Goal: Information Seeking & Learning: Learn about a topic

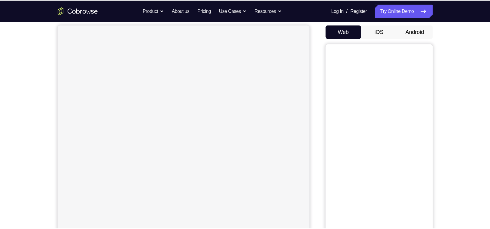
scroll to position [56, 0]
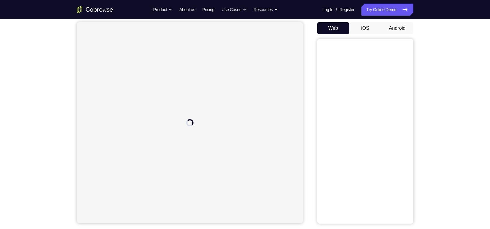
click at [399, 26] on button "Android" at bounding box center [398, 28] width 32 height 12
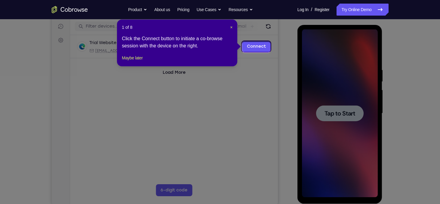
scroll to position [73, 0]
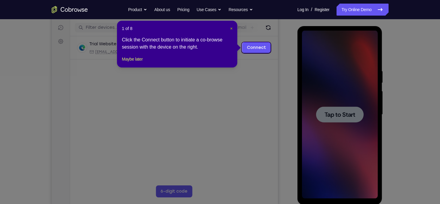
click at [231, 29] on span "×" at bounding box center [231, 28] width 2 height 5
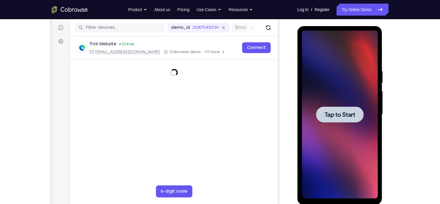
click at [352, 115] on span "Tap to Start" at bounding box center [339, 115] width 31 height 6
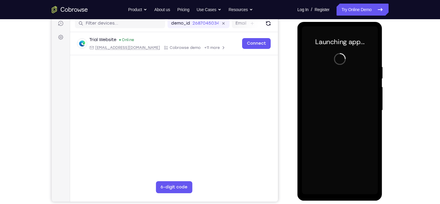
scroll to position [77, 0]
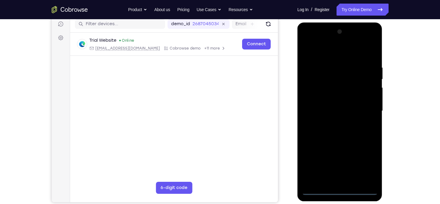
click at [338, 192] on div at bounding box center [340, 111] width 76 height 168
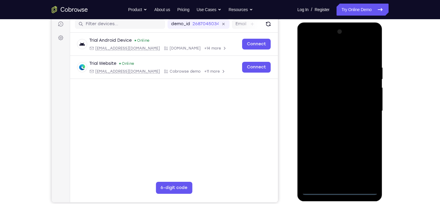
click at [368, 165] on div at bounding box center [340, 111] width 76 height 168
click at [318, 55] on div at bounding box center [340, 111] width 76 height 168
click at [312, 92] on div at bounding box center [340, 111] width 76 height 168
click at [327, 109] on div at bounding box center [340, 111] width 76 height 168
click at [330, 104] on div at bounding box center [340, 111] width 76 height 168
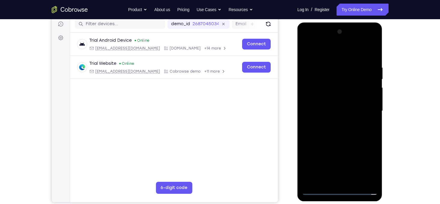
click at [330, 113] on div at bounding box center [340, 111] width 76 height 168
click at [338, 146] on div at bounding box center [340, 111] width 76 height 168
click at [369, 93] on div at bounding box center [340, 111] width 76 height 168
click at [338, 179] on div at bounding box center [340, 111] width 76 height 168
click at [337, 102] on div at bounding box center [340, 111] width 76 height 168
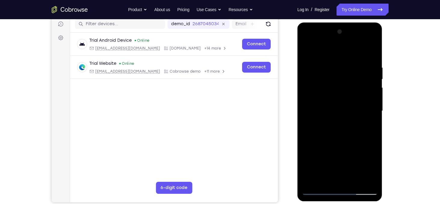
click at [336, 122] on div at bounding box center [340, 111] width 76 height 168
click at [358, 60] on div at bounding box center [340, 111] width 76 height 168
click at [348, 106] on div at bounding box center [340, 111] width 76 height 168
click at [318, 189] on div at bounding box center [340, 111] width 76 height 168
click at [373, 99] on div at bounding box center [340, 111] width 76 height 168
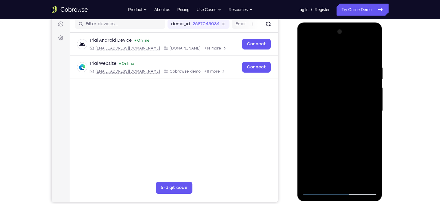
click at [339, 172] on div at bounding box center [340, 111] width 76 height 168
click at [350, 91] on div at bounding box center [340, 111] width 76 height 168
click at [319, 190] on div at bounding box center [340, 111] width 76 height 168
click at [309, 51] on div at bounding box center [340, 111] width 76 height 168
click at [336, 98] on div at bounding box center [340, 111] width 76 height 168
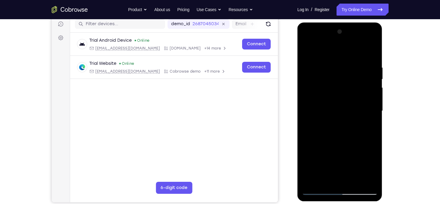
click at [374, 114] on div at bounding box center [340, 111] width 76 height 168
click at [374, 116] on div at bounding box center [340, 111] width 76 height 168
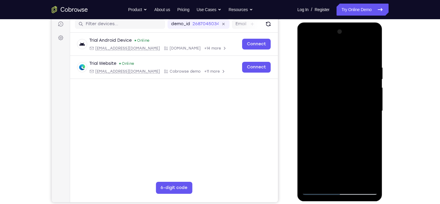
click at [374, 116] on div at bounding box center [340, 111] width 76 height 168
click at [373, 118] on div at bounding box center [340, 111] width 76 height 168
click at [317, 189] on div at bounding box center [340, 111] width 76 height 168
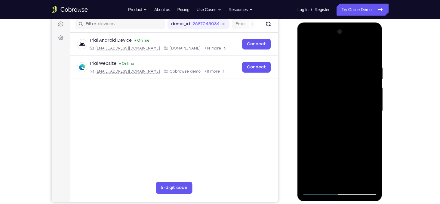
click at [318, 192] on div at bounding box center [340, 111] width 76 height 168
click at [310, 60] on div at bounding box center [340, 111] width 76 height 168
click at [365, 49] on div at bounding box center [340, 111] width 76 height 168
click at [318, 191] on div at bounding box center [340, 111] width 76 height 168
click at [317, 191] on div at bounding box center [340, 111] width 76 height 168
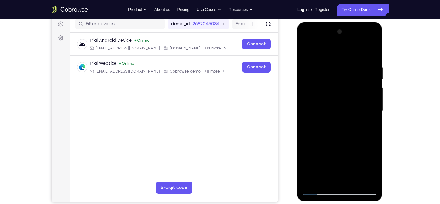
drag, startPoint x: 371, startPoint y: 102, endPoint x: 339, endPoint y: 107, distance: 32.0
click at [339, 107] on div at bounding box center [340, 111] width 76 height 168
drag, startPoint x: 370, startPoint y: 100, endPoint x: 327, endPoint y: 106, distance: 42.7
click at [327, 106] on div at bounding box center [340, 111] width 76 height 168
drag, startPoint x: 361, startPoint y: 100, endPoint x: 320, endPoint y: 106, distance: 41.6
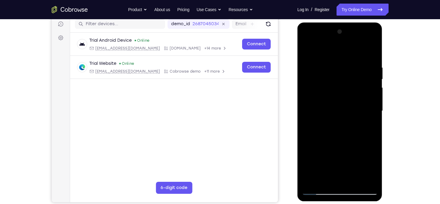
click at [320, 106] on div at bounding box center [340, 111] width 76 height 168
drag, startPoint x: 370, startPoint y: 99, endPoint x: 324, endPoint y: 103, distance: 45.9
click at [324, 103] on div at bounding box center [340, 111] width 76 height 168
click at [317, 137] on div at bounding box center [340, 111] width 76 height 168
click at [369, 83] on div at bounding box center [340, 111] width 76 height 168
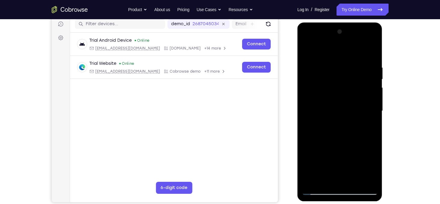
click at [317, 84] on div at bounding box center [340, 111] width 76 height 168
click at [306, 51] on div at bounding box center [340, 111] width 76 height 168
click at [319, 191] on div at bounding box center [340, 111] width 76 height 168
click at [347, 59] on div at bounding box center [340, 111] width 76 height 168
drag, startPoint x: 335, startPoint y: 144, endPoint x: 336, endPoint y: 83, distance: 61.1
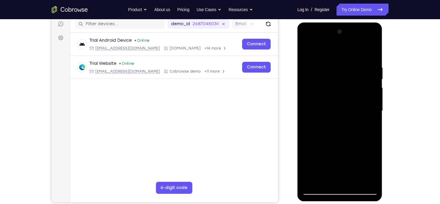
click at [336, 83] on div at bounding box center [340, 111] width 76 height 168
drag, startPoint x: 336, startPoint y: 141, endPoint x: 337, endPoint y: 78, distance: 63.2
click at [337, 78] on div at bounding box center [340, 111] width 76 height 168
drag, startPoint x: 340, startPoint y: 163, endPoint x: 341, endPoint y: 87, distance: 76.4
click at [341, 87] on div at bounding box center [340, 111] width 76 height 168
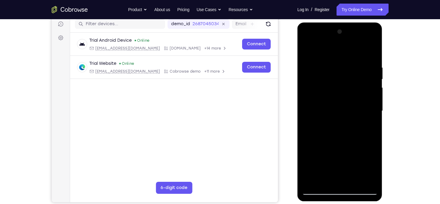
drag, startPoint x: 342, startPoint y: 152, endPoint x: 343, endPoint y: 78, distance: 74.0
click at [343, 78] on div at bounding box center [340, 111] width 76 height 168
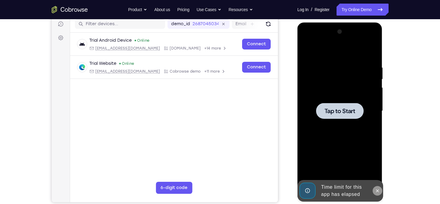
click at [377, 192] on icon at bounding box center [377, 191] width 5 height 5
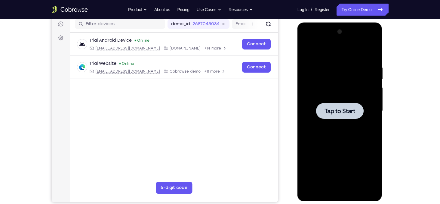
click at [335, 105] on div at bounding box center [340, 111] width 48 height 16
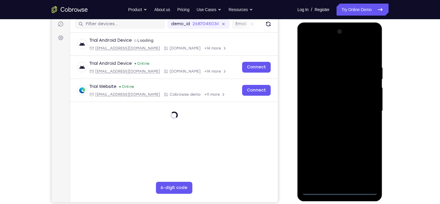
click at [338, 191] on div at bounding box center [340, 111] width 76 height 168
click at [366, 163] on div at bounding box center [340, 111] width 76 height 168
click at [334, 54] on div at bounding box center [340, 111] width 76 height 168
click at [364, 108] on div at bounding box center [340, 111] width 76 height 168
click at [331, 121] on div at bounding box center [340, 111] width 76 height 168
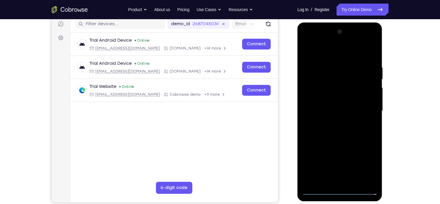
click at [339, 105] on div at bounding box center [340, 111] width 76 height 168
click at [344, 98] on div at bounding box center [340, 111] width 76 height 168
click at [341, 110] on div at bounding box center [340, 111] width 76 height 168
click at [340, 132] on div at bounding box center [340, 111] width 76 height 168
click at [340, 125] on div at bounding box center [340, 111] width 76 height 168
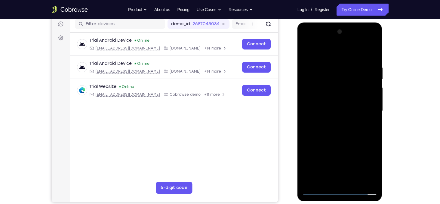
click at [337, 131] on div at bounding box center [340, 111] width 76 height 168
click at [339, 128] on div at bounding box center [340, 111] width 76 height 168
click at [340, 138] on div at bounding box center [340, 111] width 76 height 168
click at [374, 51] on div at bounding box center [340, 111] width 76 height 168
click at [318, 192] on div at bounding box center [340, 111] width 76 height 168
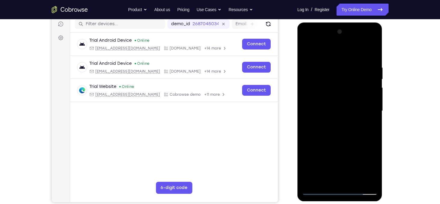
click at [353, 183] on div at bounding box center [340, 111] width 76 height 168
click at [344, 143] on div at bounding box center [340, 111] width 76 height 168
click at [349, 69] on div at bounding box center [340, 111] width 76 height 168
click at [357, 112] on div at bounding box center [340, 111] width 76 height 168
click at [373, 78] on div at bounding box center [340, 111] width 76 height 168
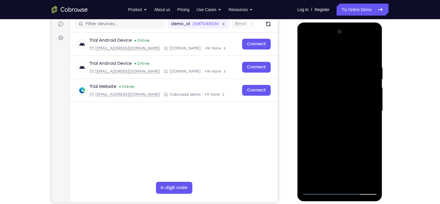
click at [306, 78] on div at bounding box center [340, 111] width 76 height 168
click at [319, 192] on div at bounding box center [340, 111] width 76 height 168
click at [336, 60] on div at bounding box center [340, 111] width 76 height 168
click at [364, 181] on div at bounding box center [340, 111] width 76 height 168
click at [371, 118] on div at bounding box center [340, 111] width 76 height 168
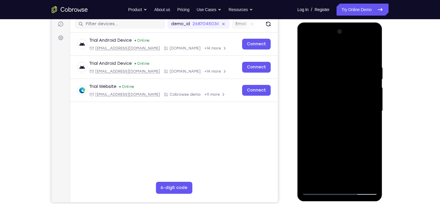
click at [371, 118] on div at bounding box center [340, 111] width 76 height 168
click at [309, 114] on div at bounding box center [340, 111] width 76 height 168
click at [373, 106] on div at bounding box center [340, 111] width 76 height 168
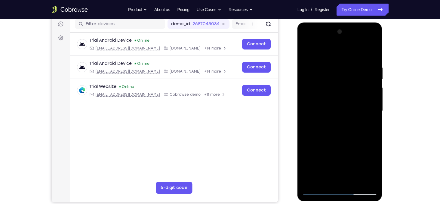
click at [373, 106] on div at bounding box center [340, 111] width 76 height 168
click at [364, 113] on div at bounding box center [340, 111] width 76 height 168
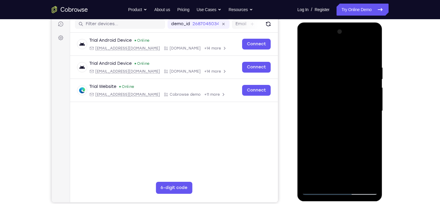
click at [367, 110] on div at bounding box center [340, 111] width 76 height 168
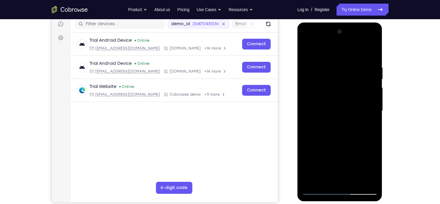
click at [367, 110] on div at bounding box center [340, 111] width 76 height 168
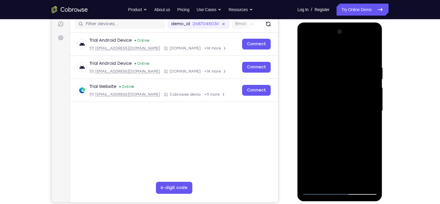
click at [367, 110] on div at bounding box center [340, 111] width 76 height 168
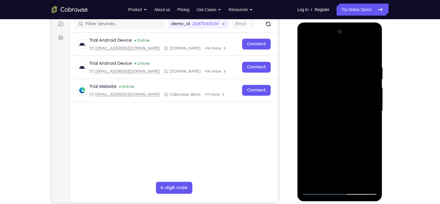
click at [367, 110] on div at bounding box center [340, 111] width 76 height 168
drag, startPoint x: 345, startPoint y: 47, endPoint x: 344, endPoint y: 96, distance: 49.0
click at [344, 96] on div at bounding box center [340, 111] width 76 height 168
click at [374, 51] on div at bounding box center [340, 111] width 76 height 168
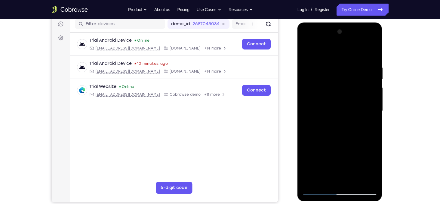
click at [320, 191] on div at bounding box center [340, 111] width 76 height 168
click at [367, 183] on div at bounding box center [340, 111] width 76 height 168
click at [308, 115] on div at bounding box center [340, 111] width 76 height 168
click at [369, 105] on div at bounding box center [340, 111] width 76 height 168
click at [372, 108] on div at bounding box center [340, 111] width 76 height 168
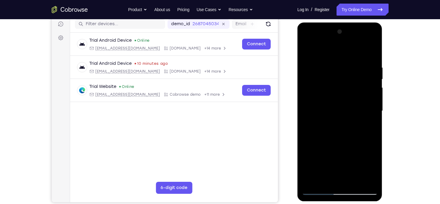
click at [372, 108] on div at bounding box center [340, 111] width 76 height 168
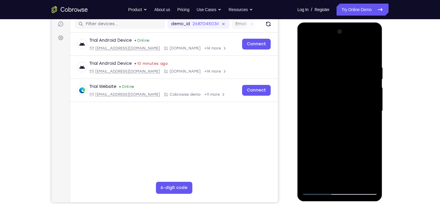
click at [372, 108] on div at bounding box center [340, 111] width 76 height 168
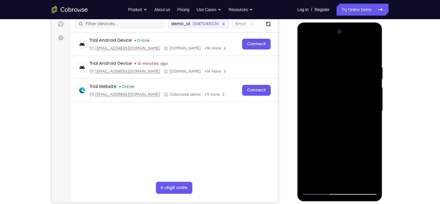
click at [372, 108] on div at bounding box center [340, 111] width 76 height 168
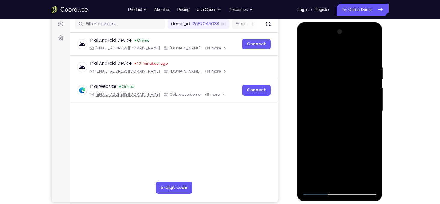
click at [372, 108] on div at bounding box center [340, 111] width 76 height 168
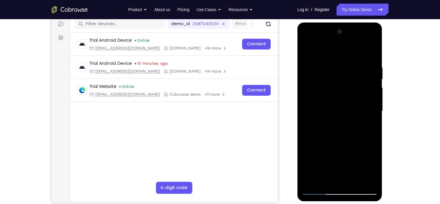
click at [372, 108] on div at bounding box center [340, 111] width 76 height 168
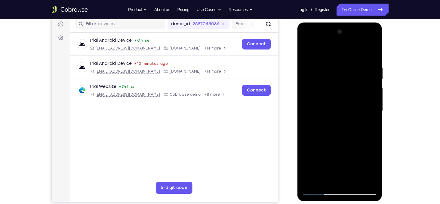
click at [372, 108] on div at bounding box center [340, 111] width 76 height 168
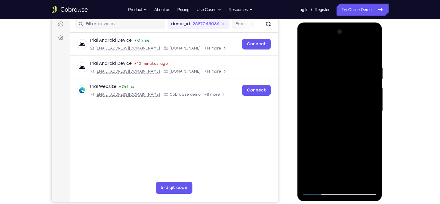
click at [371, 106] on div at bounding box center [340, 111] width 76 height 168
click at [305, 104] on div at bounding box center [340, 111] width 76 height 168
click at [365, 105] on div at bounding box center [340, 111] width 76 height 168
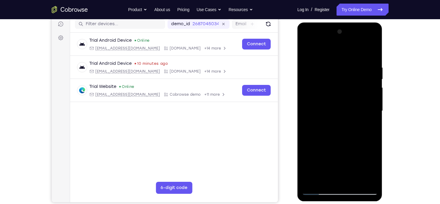
click at [375, 103] on div at bounding box center [340, 111] width 76 height 168
click at [304, 103] on div at bounding box center [340, 111] width 76 height 168
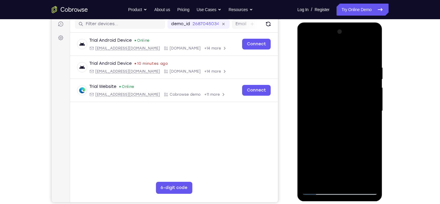
click at [367, 115] on div at bounding box center [340, 111] width 76 height 168
click at [371, 95] on div at bounding box center [340, 111] width 76 height 168
click at [372, 35] on div at bounding box center [340, 111] width 76 height 168
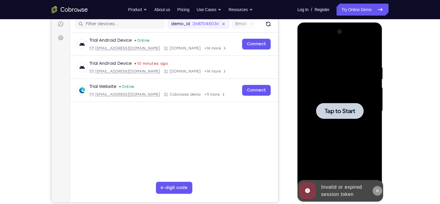
click at [379, 193] on icon at bounding box center [377, 191] width 5 height 5
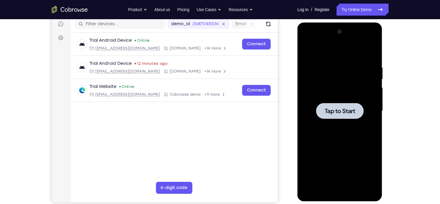
click at [329, 103] on div at bounding box center [340, 111] width 48 height 16
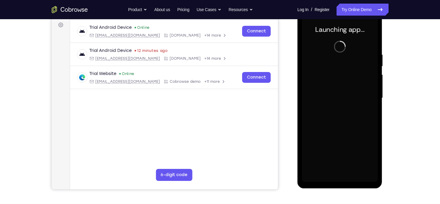
scroll to position [80, 0]
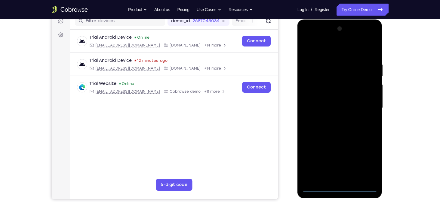
click at [338, 188] on div at bounding box center [340, 108] width 76 height 168
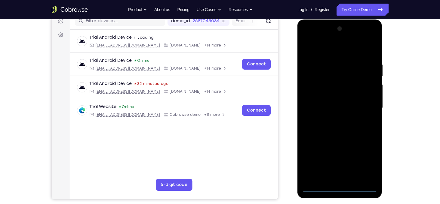
click at [366, 160] on div at bounding box center [340, 108] width 76 height 168
click at [329, 52] on div at bounding box center [340, 108] width 76 height 168
click at [332, 76] on div at bounding box center [340, 108] width 76 height 168
click at [313, 95] on div at bounding box center [340, 108] width 76 height 168
click at [334, 118] on div at bounding box center [340, 108] width 76 height 168
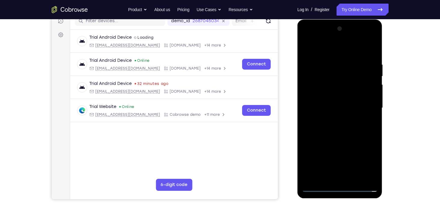
drag, startPoint x: 335, startPoint y: 125, endPoint x: 333, endPoint y: 98, distance: 27.4
click at [333, 98] on div at bounding box center [340, 108] width 76 height 168
drag, startPoint x: 354, startPoint y: 112, endPoint x: 354, endPoint y: 82, distance: 30.1
click at [354, 82] on div at bounding box center [340, 108] width 76 height 168
drag, startPoint x: 340, startPoint y: 159, endPoint x: 343, endPoint y: 84, distance: 75.3
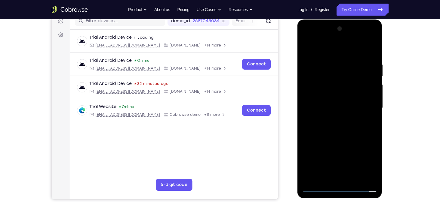
click at [343, 84] on div at bounding box center [340, 108] width 76 height 168
drag, startPoint x: 343, startPoint y: 144, endPoint x: 344, endPoint y: 101, distance: 43.6
click at [344, 101] on div at bounding box center [340, 108] width 76 height 168
drag, startPoint x: 342, startPoint y: 169, endPoint x: 345, endPoint y: 112, distance: 56.3
click at [345, 112] on div at bounding box center [340, 108] width 76 height 168
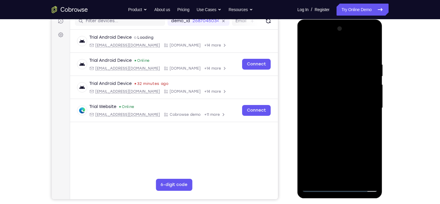
drag, startPoint x: 350, startPoint y: 136, endPoint x: 350, endPoint y: 105, distance: 30.7
click at [350, 105] on div at bounding box center [340, 108] width 76 height 168
drag, startPoint x: 344, startPoint y: 171, endPoint x: 344, endPoint y: 118, distance: 53.2
click at [344, 118] on div at bounding box center [340, 108] width 76 height 168
drag, startPoint x: 351, startPoint y: 137, endPoint x: 348, endPoint y: 92, distance: 44.6
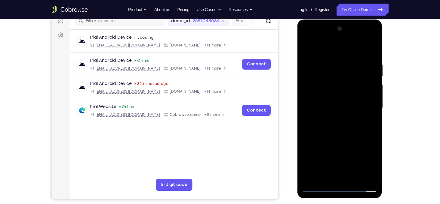
click at [348, 92] on div at bounding box center [340, 108] width 76 height 168
drag, startPoint x: 346, startPoint y: 148, endPoint x: 344, endPoint y: 106, distance: 42.2
click at [344, 106] on div at bounding box center [340, 108] width 76 height 168
drag, startPoint x: 344, startPoint y: 159, endPoint x: 346, endPoint y: 106, distance: 52.6
click at [346, 106] on div at bounding box center [340, 108] width 76 height 168
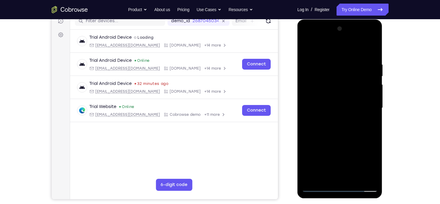
drag, startPoint x: 351, startPoint y: 112, endPoint x: 347, endPoint y: 166, distance: 54.3
click at [347, 166] on div at bounding box center [340, 108] width 76 height 168
drag, startPoint x: 342, startPoint y: 71, endPoint x: 333, endPoint y: 161, distance: 90.7
click at [333, 161] on div at bounding box center [340, 108] width 76 height 168
click at [337, 58] on div at bounding box center [340, 108] width 76 height 168
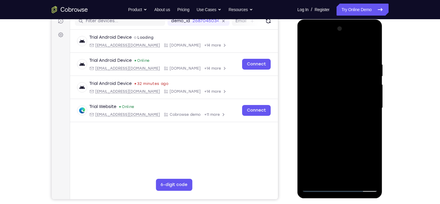
drag, startPoint x: 337, startPoint y: 58, endPoint x: 334, endPoint y: 149, distance: 91.5
click at [334, 149] on div at bounding box center [340, 108] width 76 height 168
drag, startPoint x: 344, startPoint y: 77, endPoint x: 341, endPoint y: 137, distance: 60.0
click at [341, 137] on div at bounding box center [340, 108] width 76 height 168
drag, startPoint x: 344, startPoint y: 62, endPoint x: 340, endPoint y: 149, distance: 87.3
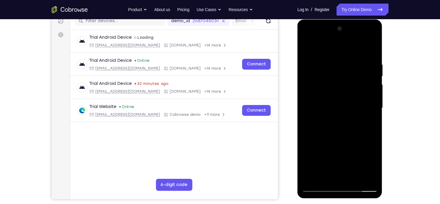
click at [340, 149] on div at bounding box center [340, 108] width 76 height 168
drag, startPoint x: 342, startPoint y: 87, endPoint x: 345, endPoint y: 145, distance: 58.1
click at [345, 145] on div at bounding box center [340, 108] width 76 height 168
drag, startPoint x: 343, startPoint y: 64, endPoint x: 342, endPoint y: 157, distance: 92.9
click at [342, 157] on div at bounding box center [340, 108] width 76 height 168
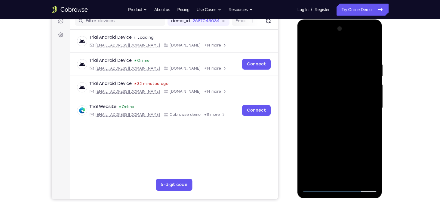
click at [339, 105] on div at bounding box center [340, 108] width 76 height 168
click at [334, 117] on div at bounding box center [340, 108] width 76 height 168
click at [335, 125] on div at bounding box center [340, 108] width 76 height 168
click at [340, 114] on div at bounding box center [340, 108] width 76 height 168
click at [366, 135] on div at bounding box center [340, 108] width 76 height 168
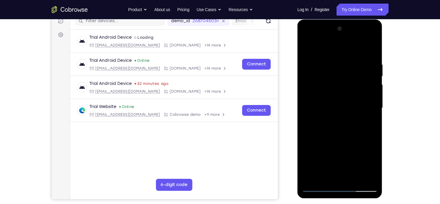
click at [324, 132] on div at bounding box center [340, 108] width 76 height 168
click at [318, 137] on div at bounding box center [340, 108] width 76 height 168
click at [321, 135] on div at bounding box center [340, 108] width 76 height 168
click at [325, 134] on div at bounding box center [340, 108] width 76 height 168
click at [325, 136] on div at bounding box center [340, 108] width 76 height 168
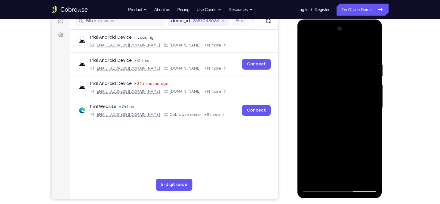
click at [328, 136] on div at bounding box center [340, 108] width 76 height 168
click at [330, 128] on div at bounding box center [340, 108] width 76 height 168
click at [330, 136] on div at bounding box center [340, 108] width 76 height 168
click at [331, 136] on div at bounding box center [340, 108] width 76 height 168
click at [333, 136] on div at bounding box center [340, 108] width 76 height 168
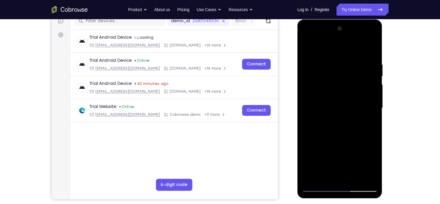
click at [335, 136] on div at bounding box center [340, 108] width 76 height 168
click at [336, 136] on div at bounding box center [340, 108] width 76 height 168
click at [338, 136] on div at bounding box center [340, 108] width 76 height 168
click at [339, 136] on div at bounding box center [340, 108] width 76 height 168
click at [343, 136] on div at bounding box center [340, 108] width 76 height 168
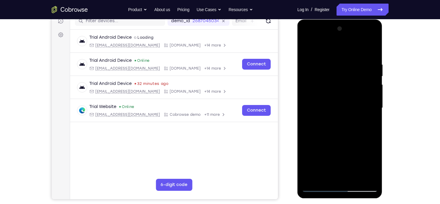
click at [362, 145] on div at bounding box center [340, 108] width 76 height 168
click at [344, 123] on div at bounding box center [340, 108] width 76 height 168
click at [345, 136] on div at bounding box center [340, 108] width 76 height 168
click at [374, 50] on div at bounding box center [340, 108] width 76 height 168
click at [372, 48] on div at bounding box center [340, 108] width 76 height 168
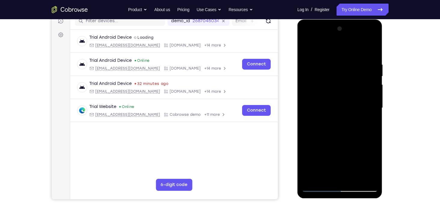
click at [327, 60] on div at bounding box center [340, 108] width 76 height 168
click at [373, 46] on div at bounding box center [340, 108] width 76 height 168
click at [347, 37] on div at bounding box center [340, 108] width 76 height 168
click at [331, 50] on div at bounding box center [340, 108] width 76 height 168
click at [318, 188] on div at bounding box center [340, 108] width 76 height 168
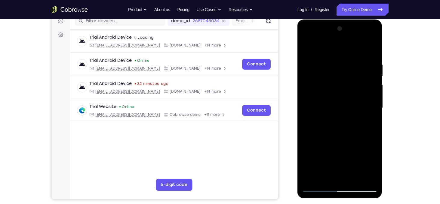
click at [373, 48] on div at bounding box center [340, 108] width 76 height 168
click at [339, 57] on div at bounding box center [340, 108] width 76 height 168
click at [335, 64] on div at bounding box center [340, 108] width 76 height 168
drag, startPoint x: 335, startPoint y: 121, endPoint x: 341, endPoint y: 48, distance: 73.9
click at [341, 48] on div at bounding box center [340, 108] width 76 height 168
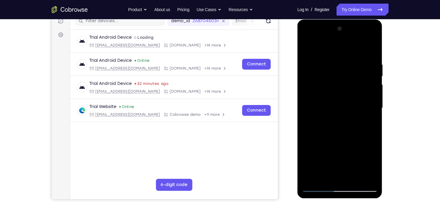
click at [341, 100] on div at bounding box center [340, 108] width 76 height 168
click at [338, 112] on div at bounding box center [340, 108] width 76 height 168
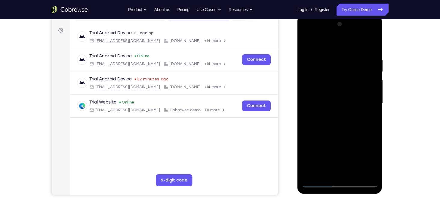
click at [335, 120] on div at bounding box center [340, 104] width 76 height 168
click at [317, 132] on div at bounding box center [340, 104] width 76 height 168
click at [320, 131] on div at bounding box center [340, 104] width 76 height 168
click at [336, 129] on div at bounding box center [340, 104] width 76 height 168
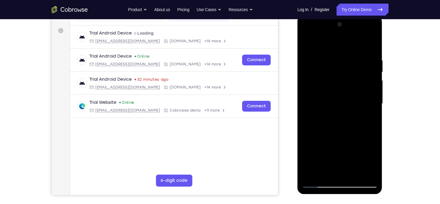
click at [321, 132] on div at bounding box center [340, 104] width 76 height 168
click at [322, 132] on div at bounding box center [340, 104] width 76 height 168
click at [323, 132] on div at bounding box center [340, 104] width 76 height 168
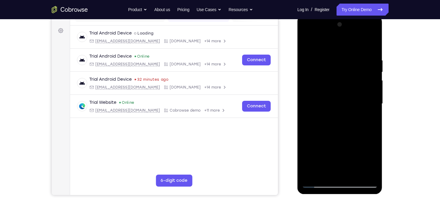
click at [340, 114] on div at bounding box center [340, 104] width 76 height 168
click at [326, 132] on div at bounding box center [340, 104] width 76 height 168
click at [328, 132] on div at bounding box center [340, 104] width 76 height 168
click at [331, 132] on div at bounding box center [340, 104] width 76 height 168
click at [329, 132] on div at bounding box center [340, 104] width 76 height 168
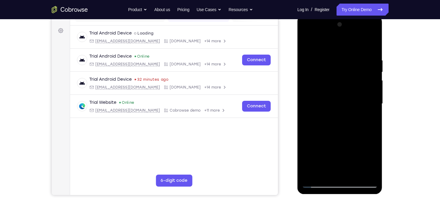
click at [329, 132] on div at bounding box center [340, 104] width 76 height 168
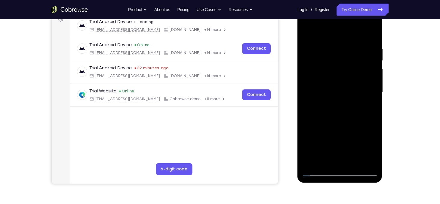
scroll to position [89, 0]
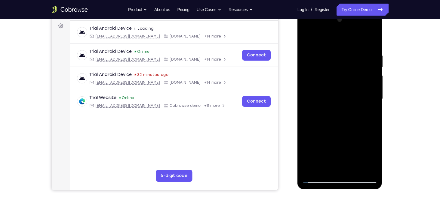
click at [343, 112] on div at bounding box center [340, 99] width 76 height 168
click at [336, 127] on div at bounding box center [340, 99] width 76 height 168
click at [334, 127] on div at bounding box center [340, 99] width 76 height 168
click at [332, 127] on div at bounding box center [340, 99] width 76 height 168
click at [334, 127] on div at bounding box center [340, 99] width 76 height 168
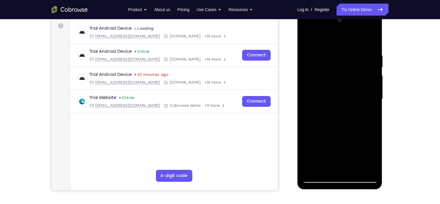
click at [335, 127] on div at bounding box center [340, 99] width 76 height 168
click at [337, 127] on div at bounding box center [340, 99] width 76 height 168
click at [340, 109] on div at bounding box center [340, 99] width 76 height 168
click at [331, 104] on div at bounding box center [340, 99] width 76 height 168
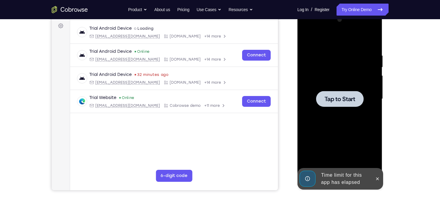
click at [347, 103] on div at bounding box center [340, 99] width 48 height 16
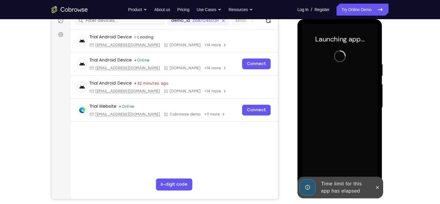
scroll to position [81, 0]
click at [378, 189] on icon at bounding box center [377, 187] width 5 height 5
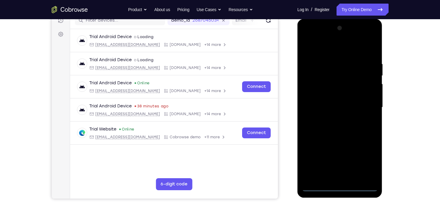
click at [339, 189] on div at bounding box center [340, 107] width 76 height 168
click at [363, 160] on div at bounding box center [340, 107] width 76 height 168
click at [336, 48] on div at bounding box center [340, 107] width 76 height 168
click at [327, 72] on div at bounding box center [340, 107] width 76 height 168
click at [366, 38] on div at bounding box center [340, 107] width 76 height 168
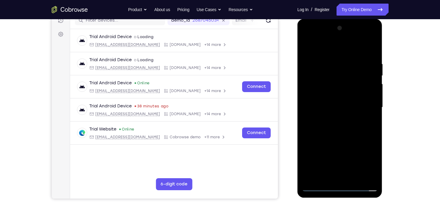
click at [361, 51] on div at bounding box center [340, 107] width 76 height 168
click at [372, 46] on div at bounding box center [340, 107] width 76 height 168
click at [339, 59] on div at bounding box center [340, 107] width 76 height 168
click at [338, 63] on div at bounding box center [340, 107] width 76 height 168
click at [337, 162] on div at bounding box center [340, 107] width 76 height 168
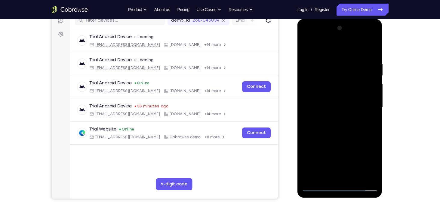
click at [339, 115] on div at bounding box center [340, 107] width 76 height 168
click at [368, 135] on div at bounding box center [340, 107] width 76 height 168
click at [335, 128] on div at bounding box center [340, 107] width 76 height 168
click at [325, 136] on div at bounding box center [340, 107] width 76 height 168
click at [328, 136] on div at bounding box center [340, 107] width 76 height 168
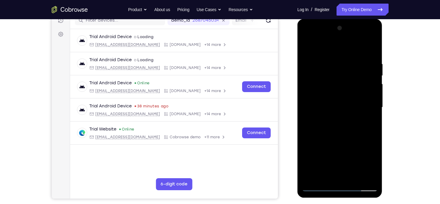
click at [330, 135] on div at bounding box center [340, 107] width 76 height 168
click at [331, 136] on div at bounding box center [340, 107] width 76 height 168
click at [331, 135] on div at bounding box center [340, 107] width 76 height 168
click at [334, 135] on div at bounding box center [340, 107] width 76 height 168
click at [334, 136] on div at bounding box center [340, 107] width 76 height 168
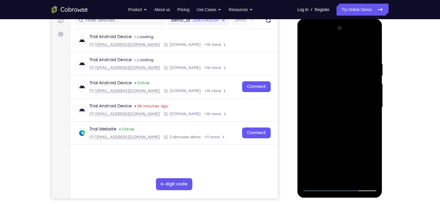
click at [336, 136] on div at bounding box center [340, 107] width 76 height 168
click at [337, 136] on div at bounding box center [340, 107] width 76 height 168
click at [338, 135] on div at bounding box center [340, 107] width 76 height 168
click at [337, 135] on div at bounding box center [340, 107] width 76 height 168
click at [345, 123] on div at bounding box center [340, 107] width 76 height 168
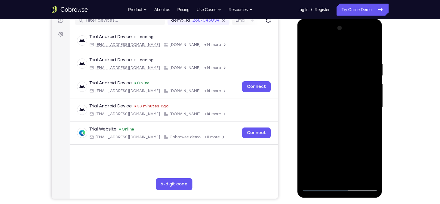
click at [352, 129] on div at bounding box center [340, 107] width 76 height 168
click at [346, 129] on div at bounding box center [340, 107] width 76 height 168
click at [348, 130] on div at bounding box center [340, 107] width 76 height 168
click at [340, 136] on div at bounding box center [340, 107] width 76 height 168
click at [341, 136] on div at bounding box center [340, 107] width 76 height 168
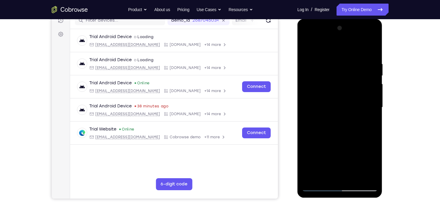
click at [343, 130] on div at bounding box center [340, 107] width 76 height 168
click at [344, 130] on div at bounding box center [340, 107] width 76 height 168
click at [342, 135] on div at bounding box center [340, 107] width 76 height 168
click at [344, 135] on div at bounding box center [340, 107] width 76 height 168
click at [343, 135] on div at bounding box center [340, 107] width 76 height 168
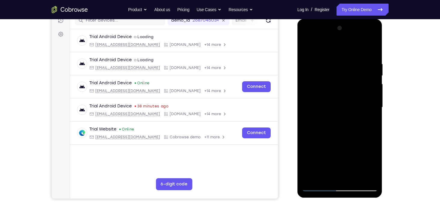
click at [348, 131] on div at bounding box center [340, 107] width 76 height 168
click at [347, 131] on div at bounding box center [340, 107] width 76 height 168
click at [345, 136] on div at bounding box center [340, 107] width 76 height 168
click at [346, 135] on div at bounding box center [340, 107] width 76 height 168
click at [344, 123] on div at bounding box center [340, 107] width 76 height 168
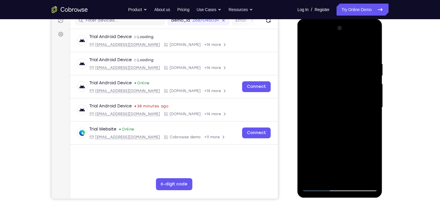
click at [345, 121] on div at bounding box center [340, 107] width 76 height 168
click at [340, 113] on div at bounding box center [340, 107] width 76 height 168
click at [319, 188] on div at bounding box center [340, 107] width 76 height 168
click at [318, 188] on div at bounding box center [340, 107] width 76 height 168
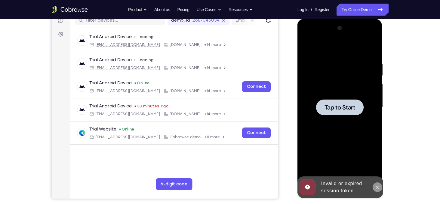
click at [378, 189] on icon at bounding box center [377, 187] width 5 height 5
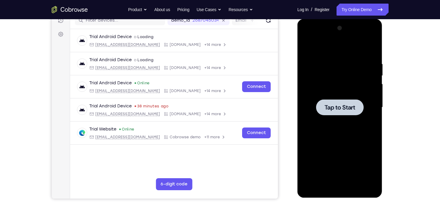
click at [348, 110] on span "Tap to Start" at bounding box center [339, 108] width 31 height 6
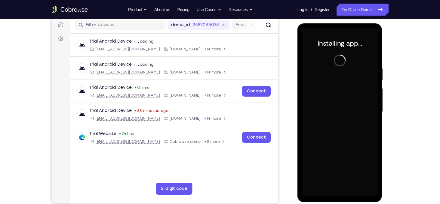
scroll to position [79, 0]
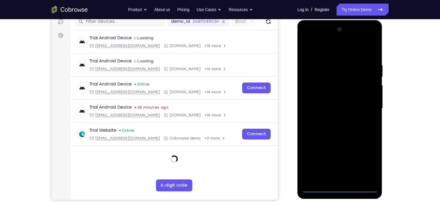
click at [340, 189] on div at bounding box center [340, 109] width 76 height 168
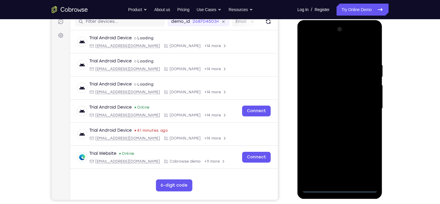
click at [365, 161] on div at bounding box center [340, 109] width 76 height 168
click at [331, 51] on div at bounding box center [340, 109] width 76 height 168
click at [332, 71] on div at bounding box center [340, 109] width 76 height 168
click at [331, 74] on div at bounding box center [340, 109] width 76 height 168
click at [367, 39] on div at bounding box center [340, 109] width 76 height 168
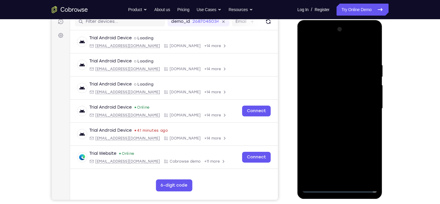
click at [350, 46] on div at bounding box center [340, 109] width 76 height 168
click at [346, 39] on div at bounding box center [340, 109] width 76 height 168
click at [355, 38] on div at bounding box center [340, 109] width 76 height 168
click at [372, 48] on div at bounding box center [340, 109] width 76 height 168
click at [343, 59] on div at bounding box center [340, 109] width 76 height 168
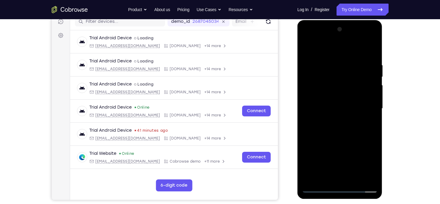
click at [327, 65] on div at bounding box center [340, 109] width 76 height 168
click at [372, 48] on div at bounding box center [340, 109] width 76 height 168
click at [372, 58] on div at bounding box center [340, 109] width 76 height 168
drag, startPoint x: 342, startPoint y: 110, endPoint x: 343, endPoint y: 82, distance: 28.3
click at [343, 82] on div at bounding box center [340, 109] width 76 height 168
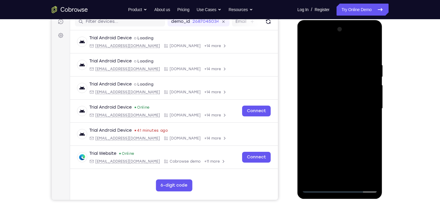
drag, startPoint x: 334, startPoint y: 146, endPoint x: 335, endPoint y: 100, distance: 46.0
click at [335, 100] on div at bounding box center [340, 109] width 76 height 168
drag, startPoint x: 345, startPoint y: 64, endPoint x: 341, endPoint y: 100, distance: 35.6
click at [341, 100] on div at bounding box center [340, 109] width 76 height 168
click at [338, 85] on div at bounding box center [340, 109] width 76 height 168
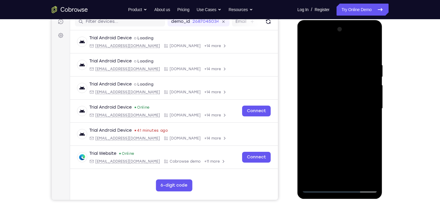
click at [334, 115] on div at bounding box center [340, 109] width 76 height 168
click at [322, 128] on div at bounding box center [340, 109] width 76 height 168
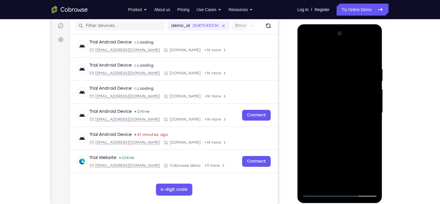
scroll to position [75, 0]
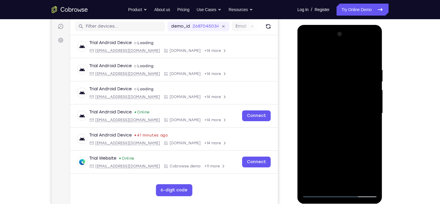
click at [343, 131] on div at bounding box center [340, 113] width 76 height 168
click at [315, 142] on div at bounding box center [340, 113] width 76 height 168
click at [317, 142] on div at bounding box center [340, 113] width 76 height 168
click at [318, 142] on div at bounding box center [340, 113] width 76 height 168
click at [319, 142] on div at bounding box center [340, 113] width 76 height 168
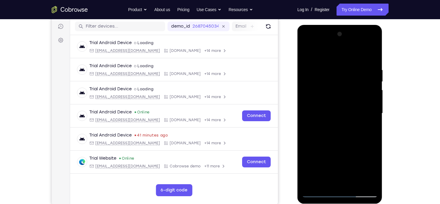
click at [320, 142] on div at bounding box center [340, 113] width 76 height 168
click at [322, 142] on div at bounding box center [340, 113] width 76 height 168
click at [323, 142] on div at bounding box center [340, 113] width 76 height 168
click at [321, 142] on div at bounding box center [340, 113] width 76 height 168
click at [345, 133] on div at bounding box center [340, 113] width 76 height 168
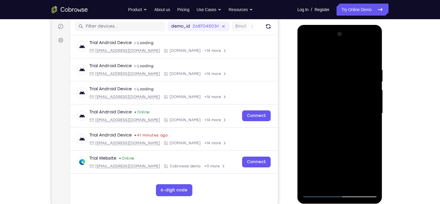
click at [324, 141] on div at bounding box center [340, 113] width 76 height 168
click at [326, 142] on div at bounding box center [340, 113] width 76 height 168
click at [327, 141] on div at bounding box center [340, 113] width 76 height 168
click at [327, 142] on div at bounding box center [340, 113] width 76 height 168
click at [339, 137] on div at bounding box center [340, 113] width 76 height 168
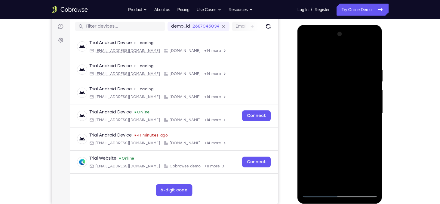
click at [339, 139] on div at bounding box center [340, 113] width 76 height 168
click at [343, 135] on div at bounding box center [340, 113] width 76 height 168
click at [329, 141] on div at bounding box center [340, 113] width 76 height 168
click at [345, 132] on div at bounding box center [340, 113] width 76 height 168
click at [340, 130] on div at bounding box center [340, 113] width 76 height 168
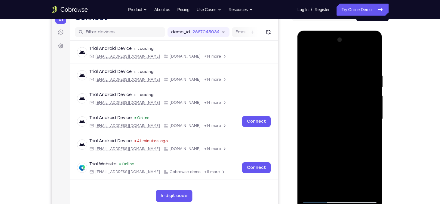
scroll to position [70, 0]
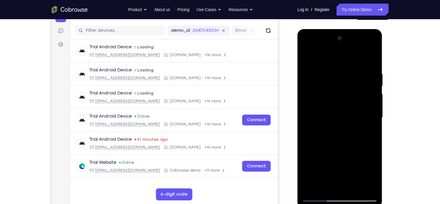
click at [331, 146] on div at bounding box center [340, 118] width 76 height 168
click at [334, 146] on div at bounding box center [340, 118] width 76 height 168
click at [335, 146] on div at bounding box center [340, 118] width 76 height 168
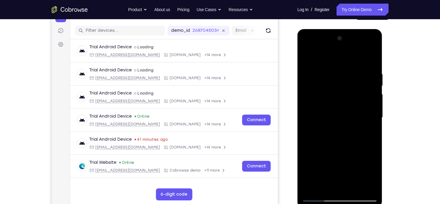
click at [337, 146] on div at bounding box center [340, 118] width 76 height 168
click at [340, 146] on div at bounding box center [340, 118] width 76 height 168
click at [342, 146] on div at bounding box center [340, 118] width 76 height 168
click at [343, 146] on div at bounding box center [340, 118] width 76 height 168
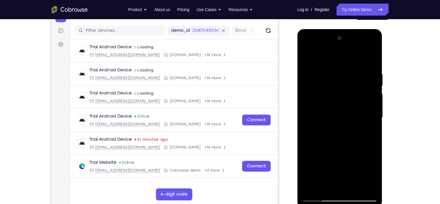
click at [345, 146] on div at bounding box center [340, 118] width 76 height 168
click at [344, 146] on div at bounding box center [340, 118] width 76 height 168
click at [350, 128] on div at bounding box center [340, 118] width 76 height 168
click at [351, 128] on div at bounding box center [340, 118] width 76 height 168
click at [340, 126] on div at bounding box center [340, 118] width 76 height 168
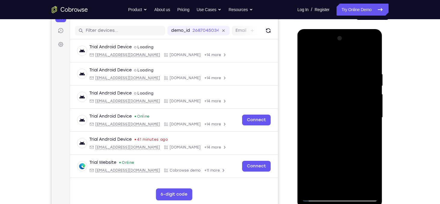
click at [365, 48] on div at bounding box center [340, 118] width 76 height 168
click at [373, 59] on div at bounding box center [340, 118] width 76 height 168
click at [308, 47] on div at bounding box center [340, 118] width 76 height 168
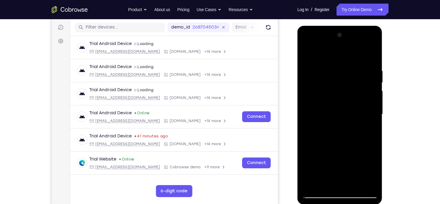
scroll to position [76, 0]
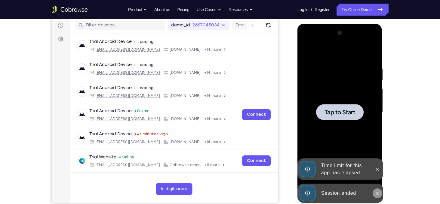
click at [377, 193] on icon at bounding box center [377, 193] width 5 height 5
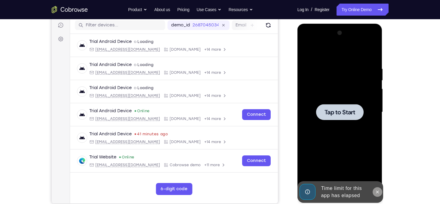
click at [377, 191] on icon at bounding box center [377, 192] width 5 height 5
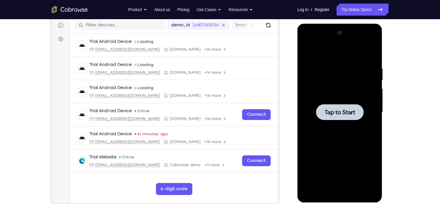
click at [344, 109] on span "Tap to Start" at bounding box center [339, 112] width 31 height 6
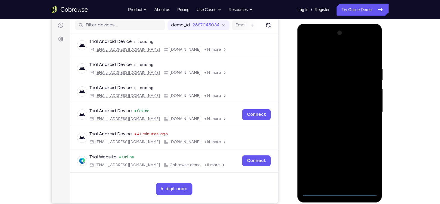
click at [340, 193] on div at bounding box center [340, 112] width 76 height 168
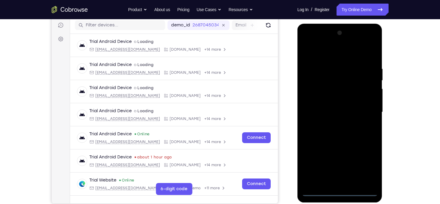
click at [364, 165] on div at bounding box center [340, 112] width 76 height 168
click at [326, 56] on div at bounding box center [340, 112] width 76 height 168
click at [316, 96] on div at bounding box center [340, 112] width 76 height 168
click at [338, 186] on div at bounding box center [340, 112] width 76 height 168
click at [330, 119] on div at bounding box center [340, 112] width 76 height 168
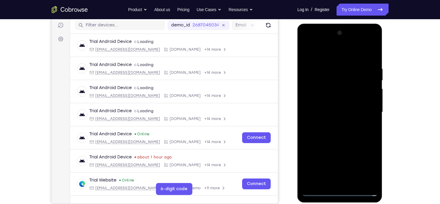
click at [334, 109] on div at bounding box center [340, 112] width 76 height 168
click at [322, 97] on div at bounding box center [340, 112] width 76 height 168
click at [333, 122] on div at bounding box center [340, 112] width 76 height 168
click at [343, 147] on div at bounding box center [340, 112] width 76 height 168
click at [370, 96] on div at bounding box center [340, 112] width 76 height 168
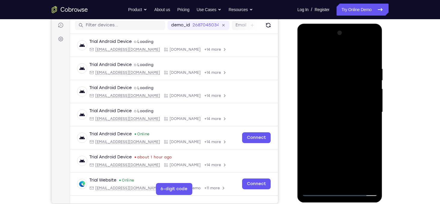
click at [331, 181] on div at bounding box center [340, 112] width 76 height 168
click at [342, 98] on div at bounding box center [340, 112] width 76 height 168
click at [343, 101] on div at bounding box center [340, 112] width 76 height 168
click at [338, 125] on div at bounding box center [340, 112] width 76 height 168
click at [321, 70] on div at bounding box center [340, 112] width 76 height 168
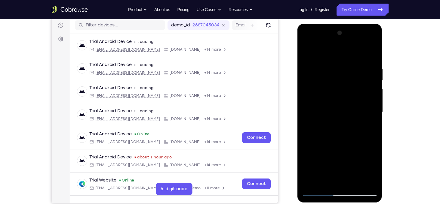
click at [305, 85] on div at bounding box center [340, 112] width 76 height 168
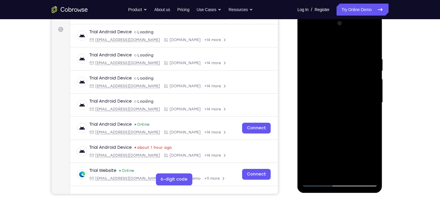
scroll to position [88, 0]
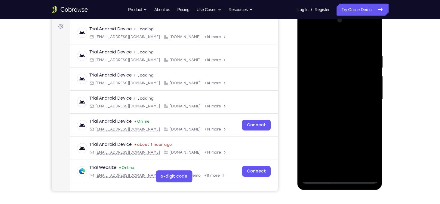
click at [306, 38] on div at bounding box center [340, 100] width 76 height 168
click at [341, 137] on div at bounding box center [340, 100] width 76 height 168
click at [324, 156] on div at bounding box center [340, 100] width 76 height 168
click at [338, 122] on div at bounding box center [340, 100] width 76 height 168
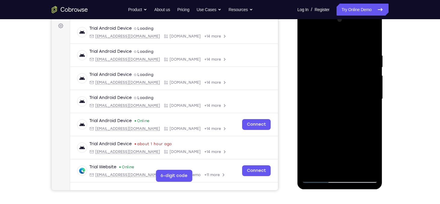
click at [305, 37] on div at bounding box center [340, 99] width 76 height 168
click at [367, 65] on div at bounding box center [340, 99] width 76 height 168
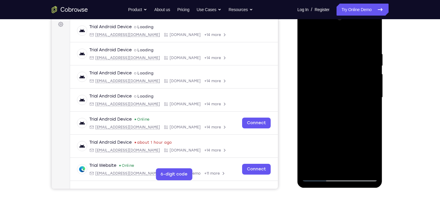
click at [305, 39] on div at bounding box center [340, 98] width 76 height 168
click at [318, 179] on div at bounding box center [340, 98] width 76 height 168
click at [318, 150] on div at bounding box center [340, 98] width 76 height 168
click at [368, 146] on div at bounding box center [340, 98] width 76 height 168
click at [306, 38] on div at bounding box center [340, 98] width 76 height 168
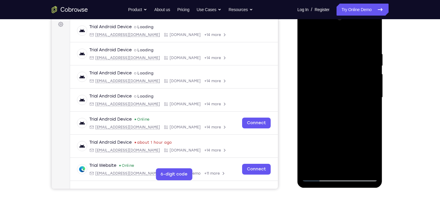
click at [318, 93] on div at bounding box center [340, 98] width 76 height 168
click at [318, 179] on div at bounding box center [340, 98] width 76 height 168
click at [369, 138] on div at bounding box center [340, 98] width 76 height 168
click at [306, 40] on div at bounding box center [340, 98] width 76 height 168
click at [318, 117] on div at bounding box center [340, 98] width 76 height 168
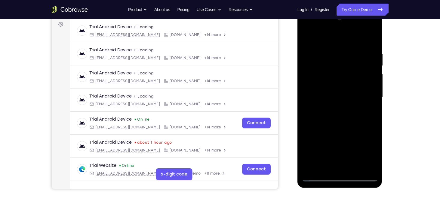
click at [319, 180] on div at bounding box center [340, 98] width 76 height 168
click at [346, 82] on div at bounding box center [340, 98] width 76 height 168
click at [305, 38] on div at bounding box center [340, 98] width 76 height 168
click at [361, 61] on div at bounding box center [340, 98] width 76 height 168
click at [305, 37] on div at bounding box center [340, 98] width 76 height 168
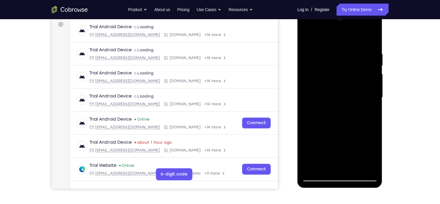
click at [305, 37] on div at bounding box center [340, 98] width 76 height 168
click at [373, 36] on div at bounding box center [340, 98] width 76 height 168
click at [337, 54] on div at bounding box center [340, 98] width 76 height 168
